Goal: Transaction & Acquisition: Purchase product/service

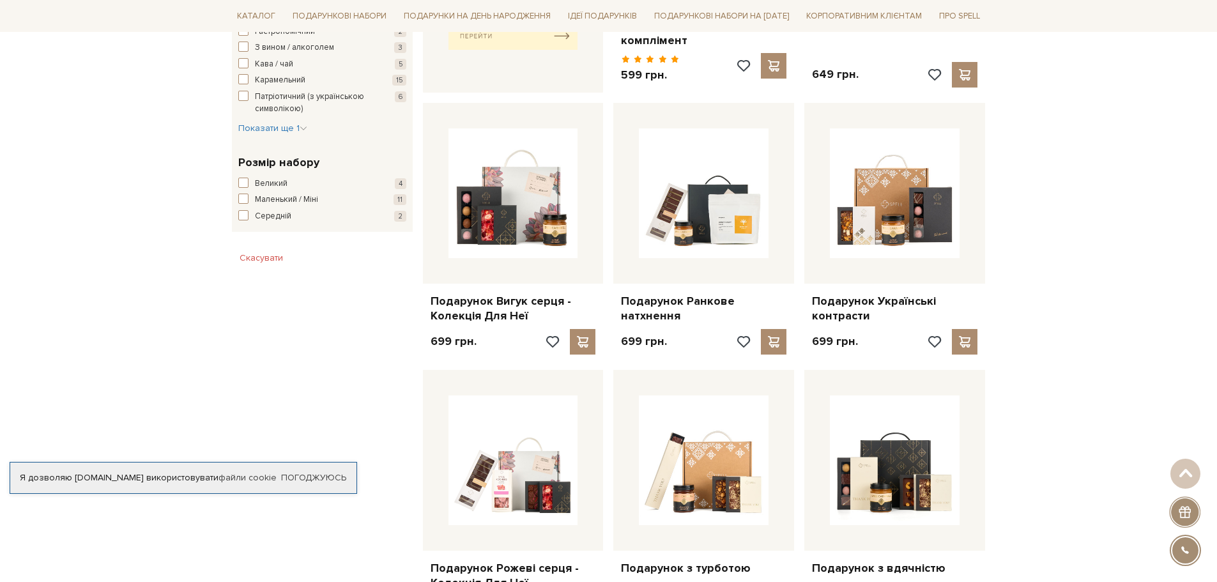
scroll to position [703, 0]
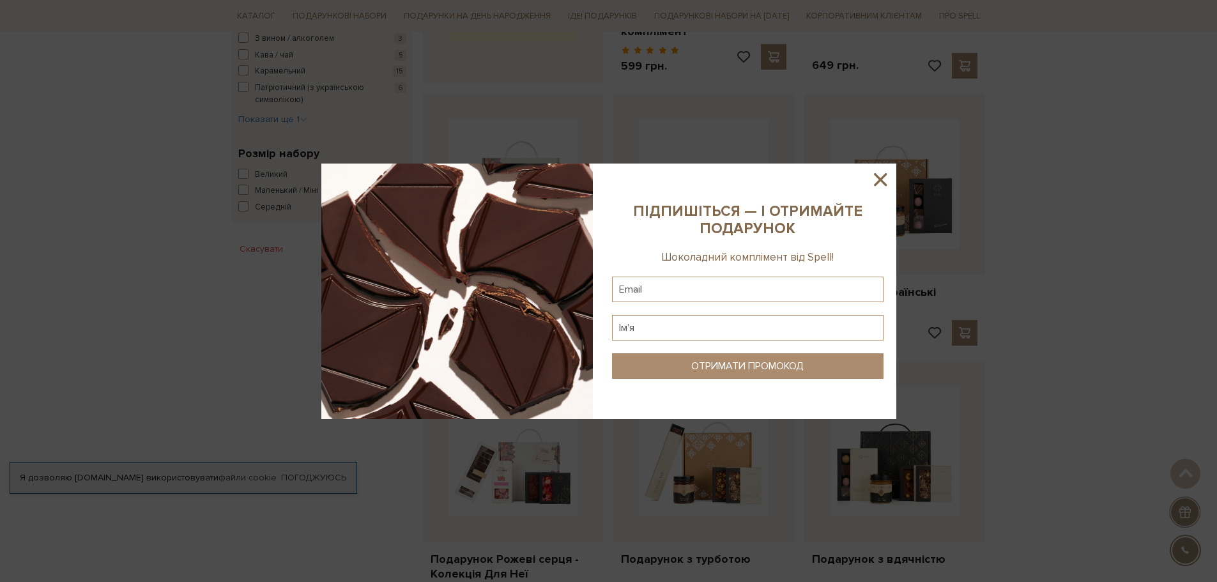
click at [884, 180] on icon at bounding box center [881, 180] width 22 height 22
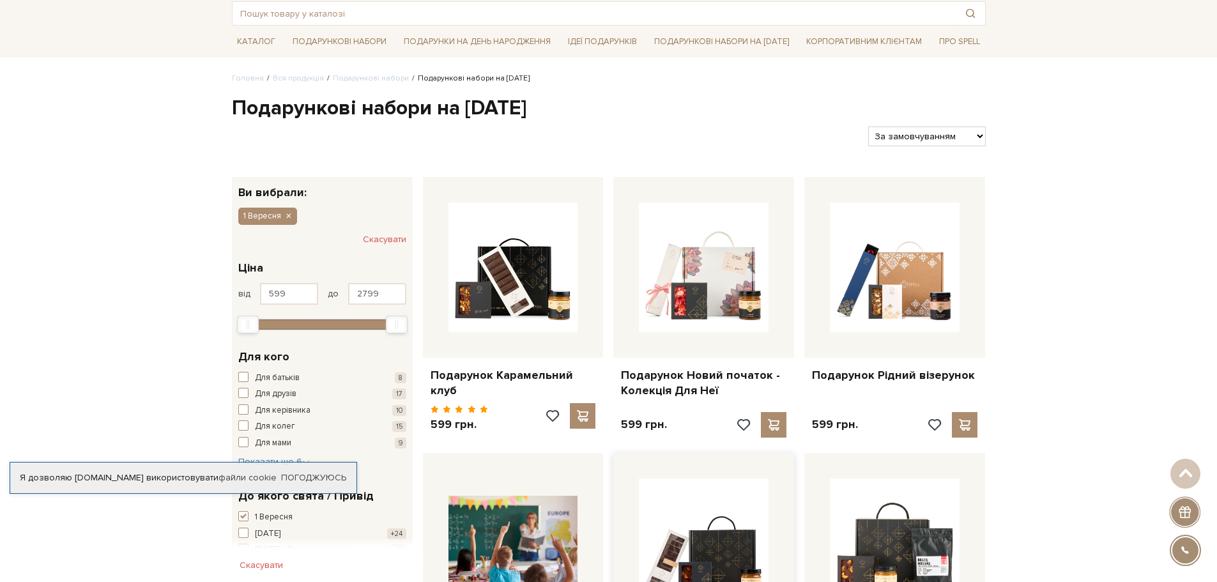
scroll to position [64, 0]
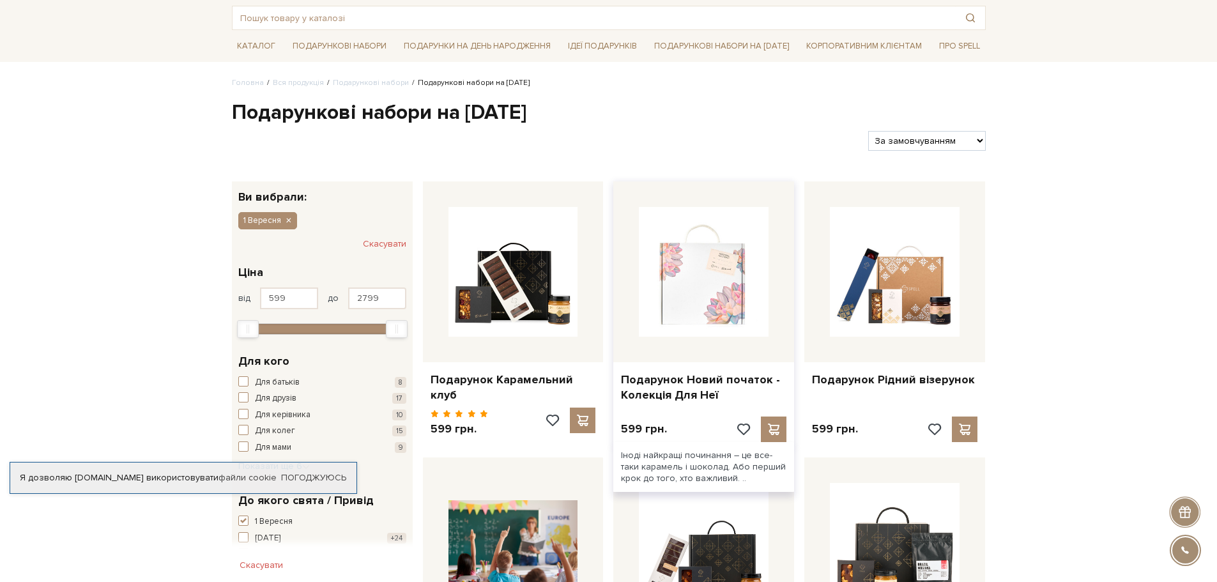
click at [698, 312] on img at bounding box center [704, 272] width 130 height 130
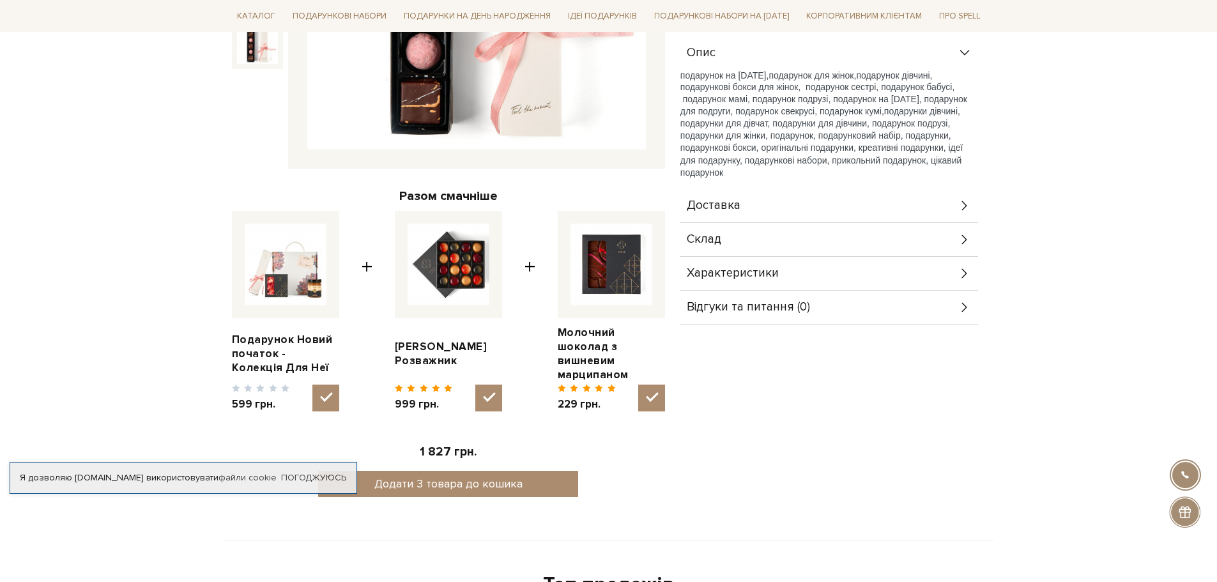
scroll to position [383, 0]
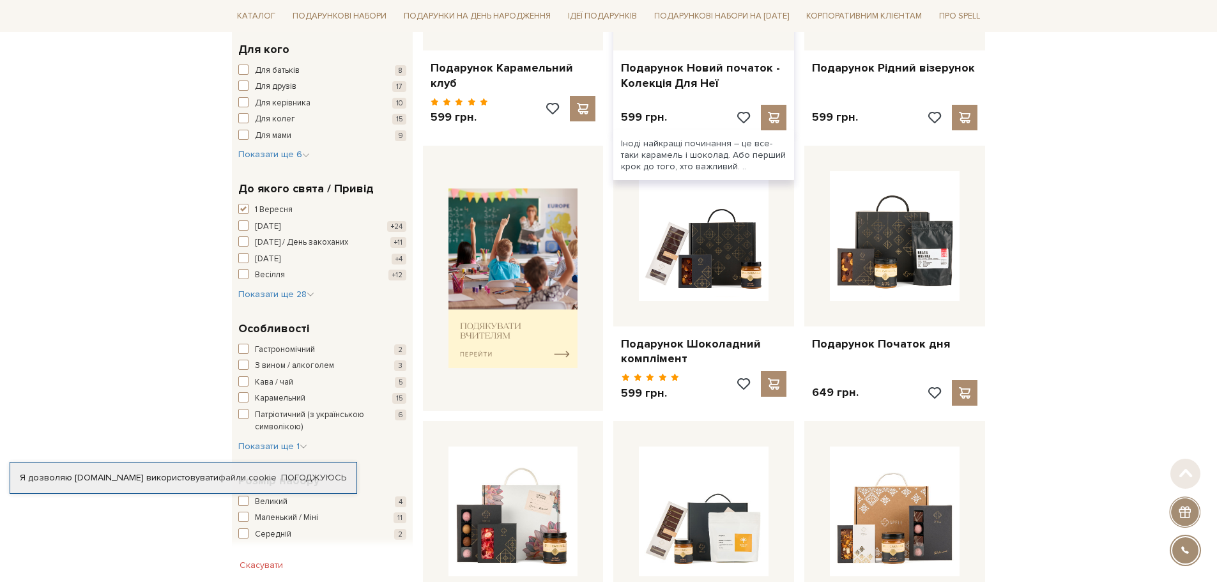
scroll to position [383, 0]
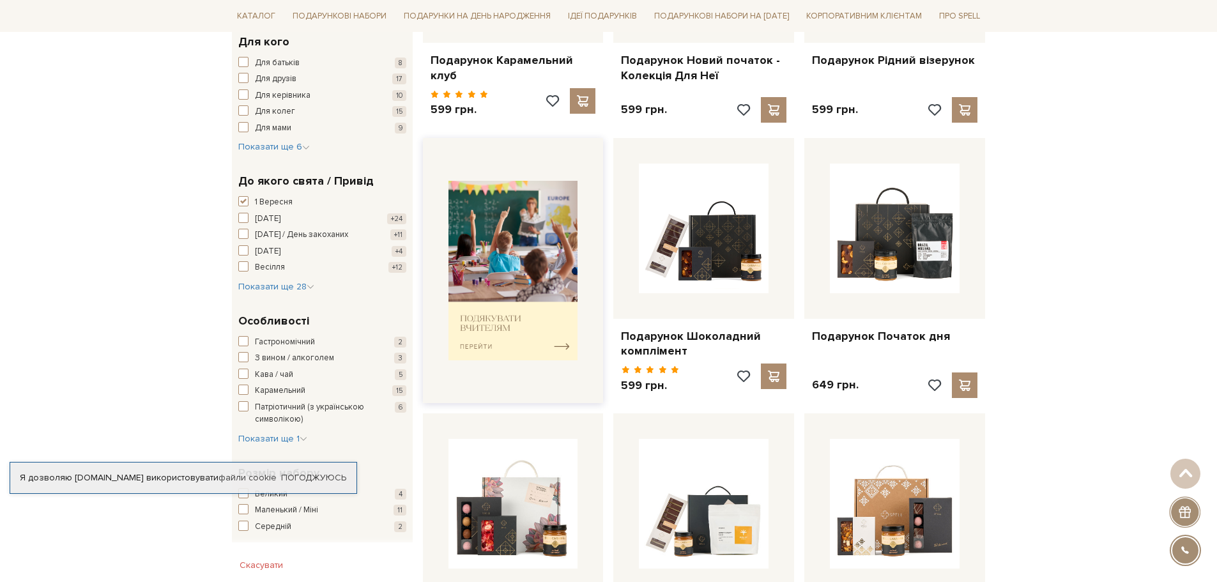
click at [500, 297] on img at bounding box center [514, 271] width 130 height 180
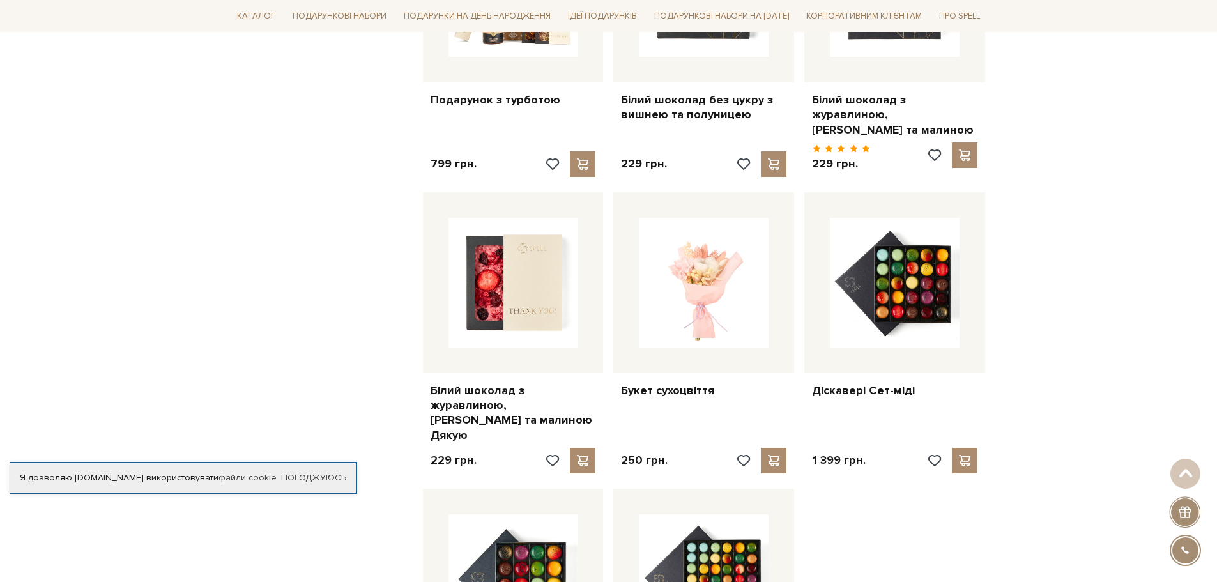
scroll to position [1214, 0]
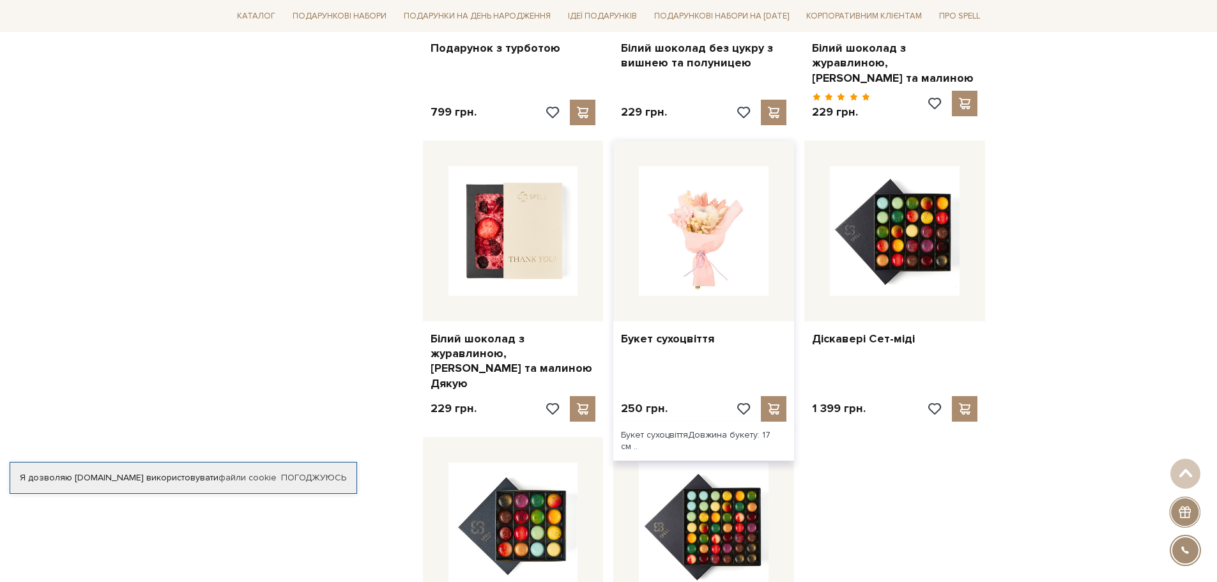
click at [699, 229] on img at bounding box center [704, 231] width 130 height 130
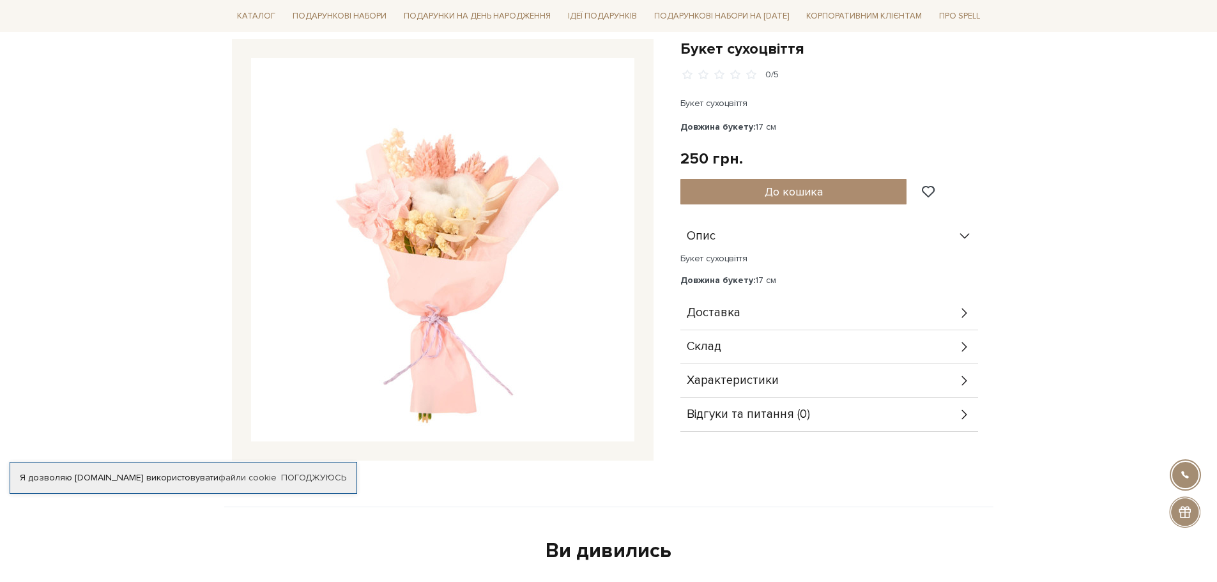
scroll to position [128, 0]
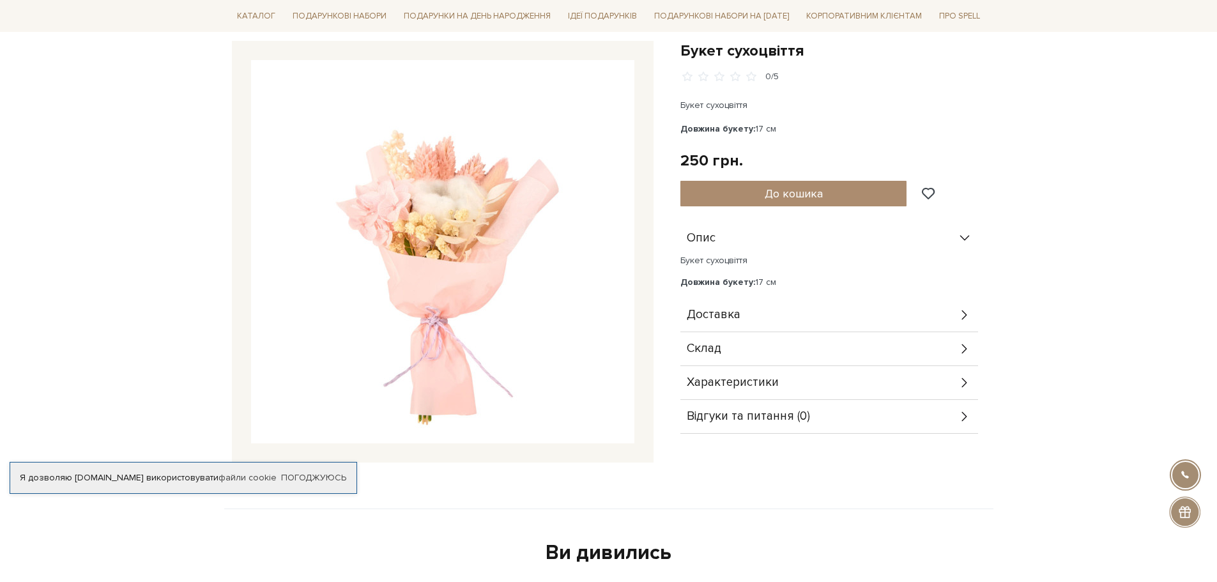
click at [479, 278] on img at bounding box center [442, 251] width 383 height 383
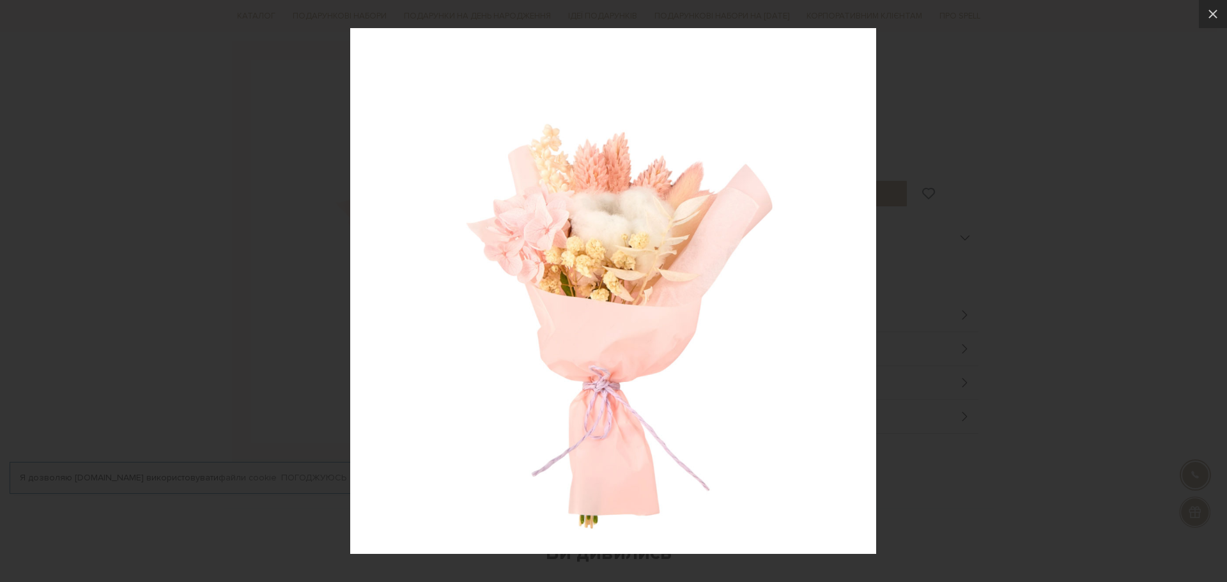
click at [1150, 143] on div at bounding box center [613, 291] width 1227 height 582
